Goal: Task Accomplishment & Management: Complete application form

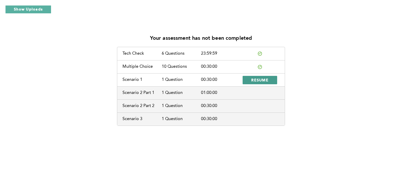
click at [253, 82] on span "RESUME" at bounding box center [259, 80] width 17 height 5
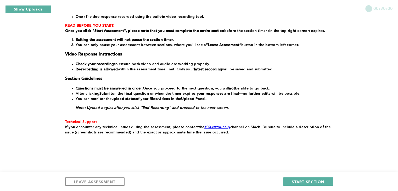
scroll to position [91, 0]
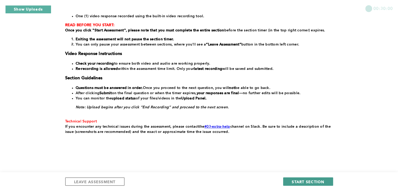
click at [303, 181] on span "START SECTION" at bounding box center [308, 181] width 32 height 5
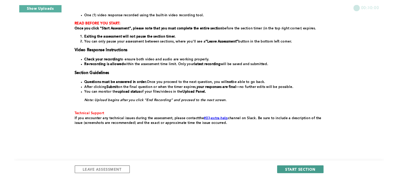
scroll to position [0, 0]
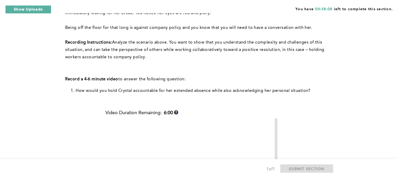
scroll to position [105, 0]
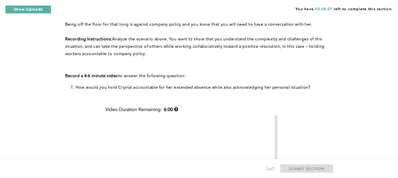
click at [1, 43] on div "You have 00:28:07 left to complete this section. Q1 Context: After the beginnin…" at bounding box center [199, 105] width 398 height 420
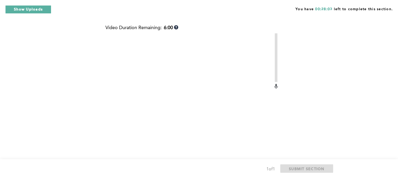
scroll to position [210, 0]
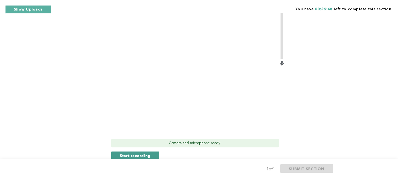
click at [144, 153] on span "Start recording" at bounding box center [135, 155] width 31 height 5
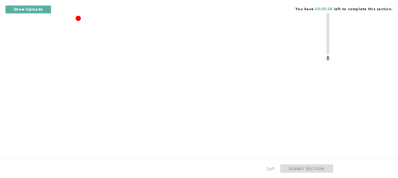
scroll to position [236, 0]
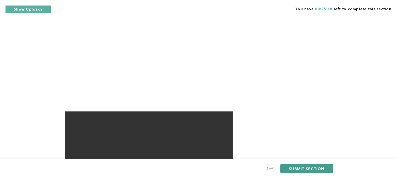
click at [302, 167] on span "SUBMIT SECTION" at bounding box center [307, 168] width 36 height 5
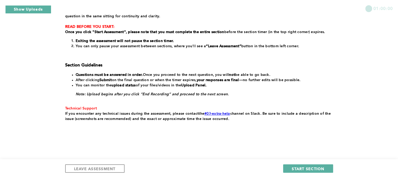
scroll to position [111, 0]
click at [306, 166] on span "START SECTION" at bounding box center [308, 168] width 32 height 5
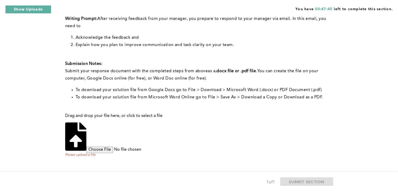
scroll to position [141, 0]
click at [167, 147] on input "file" at bounding box center [126, 150] width 80 height 6
type input "C:\fakepath\Untitled document (1).docx"
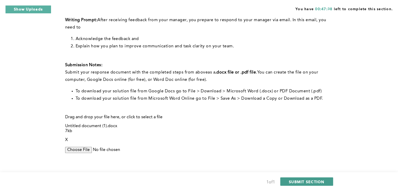
click at [305, 185] on button "SUBMIT SECTION" at bounding box center [306, 182] width 53 height 8
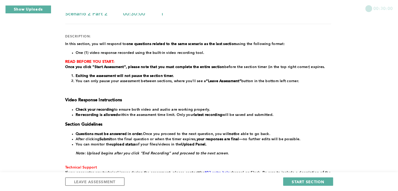
scroll to position [101, 0]
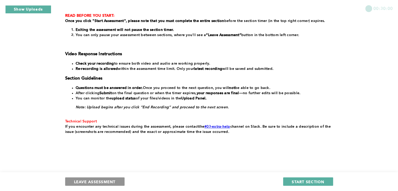
click at [115, 185] on button "LEAVE ASSESSMENT" at bounding box center [94, 182] width 59 height 8
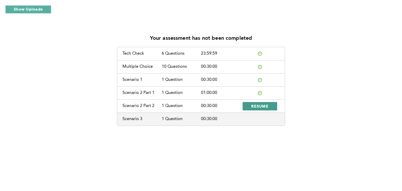
click at [266, 108] on span "RESUME" at bounding box center [259, 106] width 17 height 5
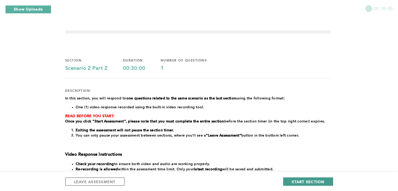
click at [321, 180] on span "START SECTION" at bounding box center [308, 181] width 32 height 5
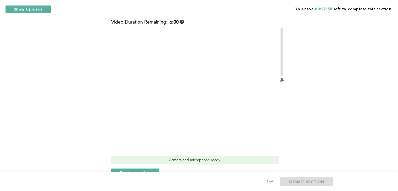
scroll to position [236, 0]
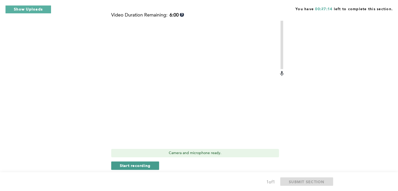
click at [135, 167] on span "Start recording" at bounding box center [135, 165] width 31 height 5
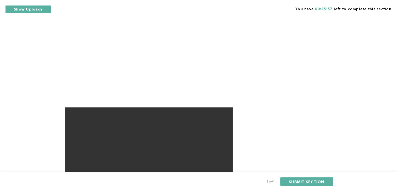
scroll to position [283, 0]
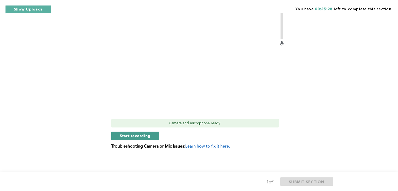
click at [140, 137] on span "Start recording" at bounding box center [135, 135] width 31 height 5
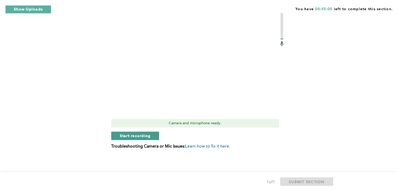
click at [127, 136] on span "Start recording" at bounding box center [135, 135] width 31 height 5
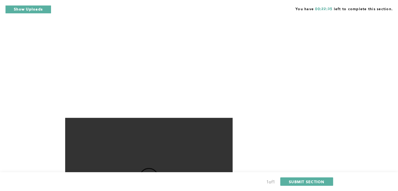
click at [308, 177] on div "1 of 1 SUBMIT SECTION" at bounding box center [199, 181] width 398 height 19
click at [308, 182] on span "SUBMIT SECTION" at bounding box center [307, 181] width 36 height 5
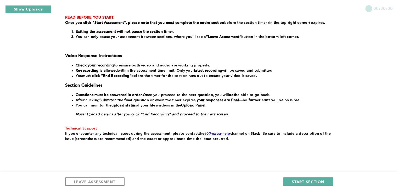
scroll to position [105, 0]
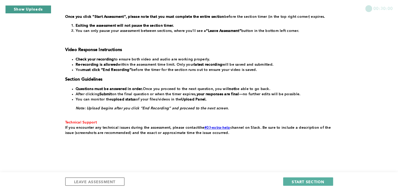
click at [35, 9] on button "Show Uploads" at bounding box center [28, 9] width 46 height 8
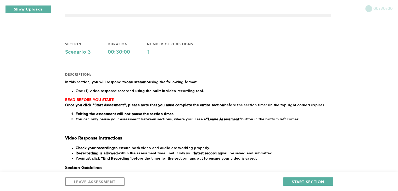
scroll to position [103, 0]
click at [304, 178] on button "START SECTION" at bounding box center [308, 182] width 50 height 8
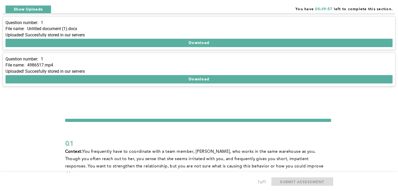
click at [390, 8] on button "x" at bounding box center [392, 4] width 5 height 5
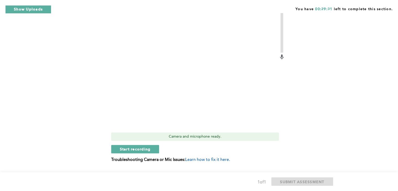
scroll to position [157, 0]
click at [125, 146] on span "Start recording" at bounding box center [135, 148] width 31 height 5
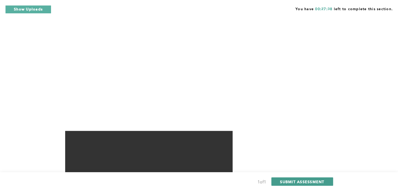
click at [316, 181] on span "SUBMIT ASSESSMENT" at bounding box center [302, 181] width 44 height 5
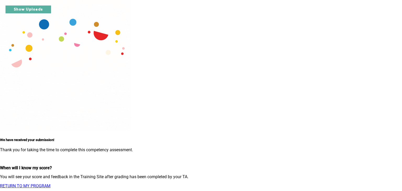
click at [51, 184] on link "RETURN TO MY PROGRAM" at bounding box center [25, 186] width 51 height 5
